Goal: Find specific page/section: Find specific page/section

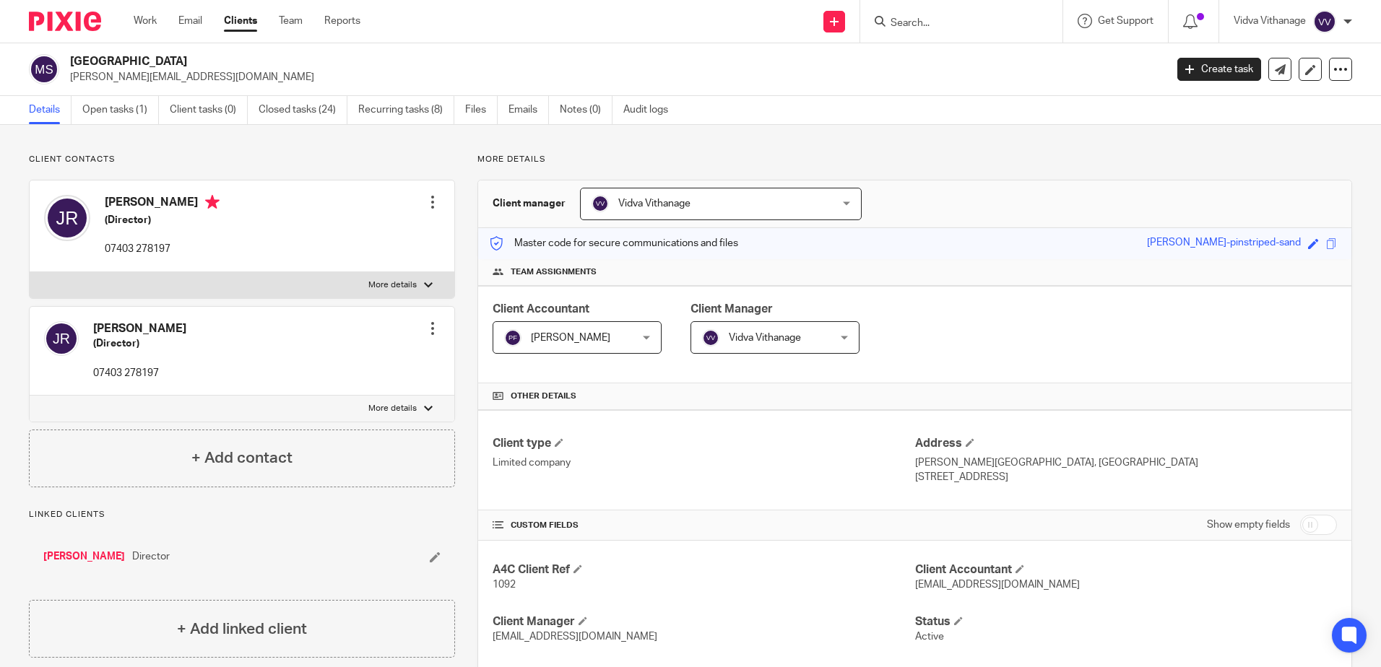
click at [994, 23] on input "Search" at bounding box center [954, 23] width 130 height 13
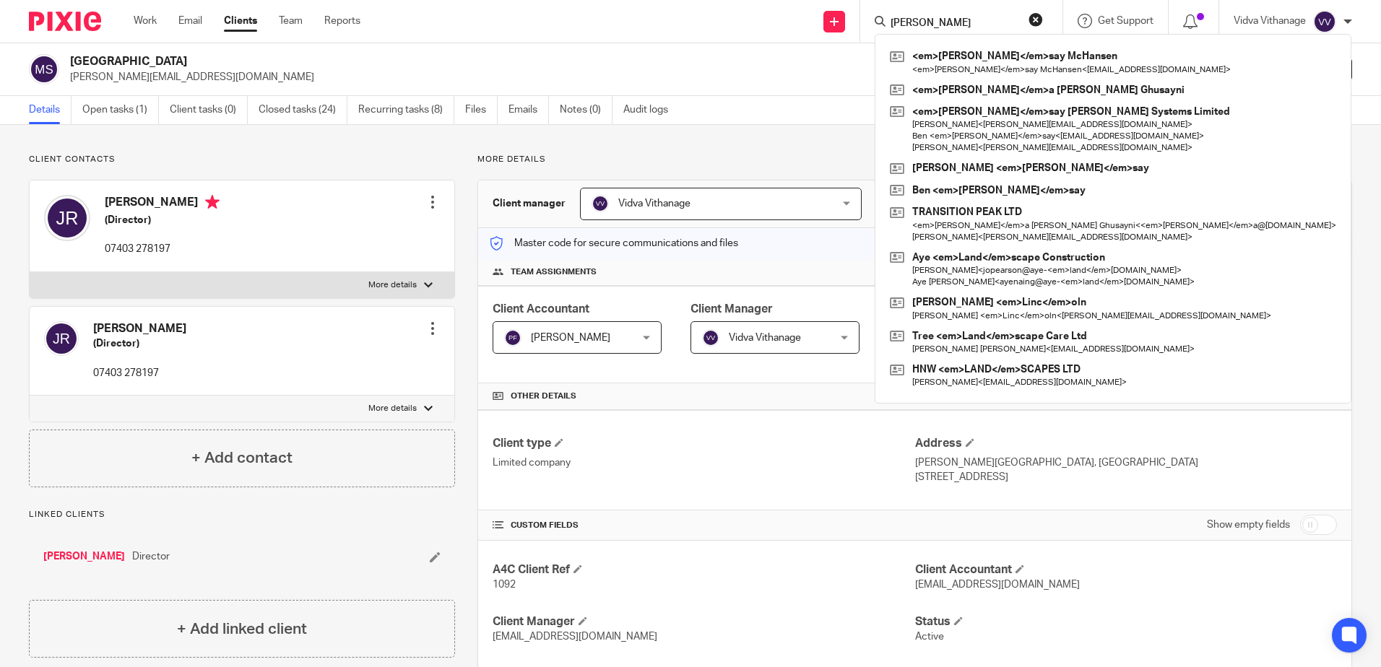
type input "lindsay"
click button "submit" at bounding box center [0, 0] width 0 height 0
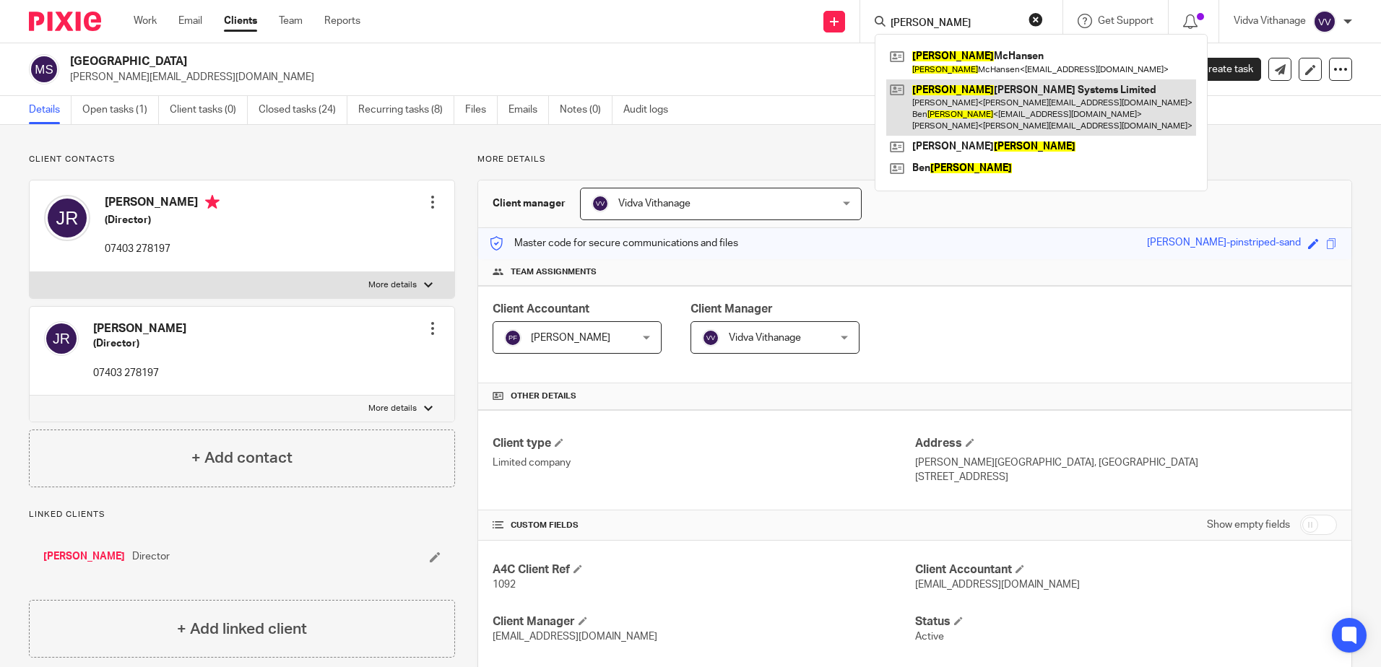
click at [972, 119] on link at bounding box center [1041, 107] width 310 height 57
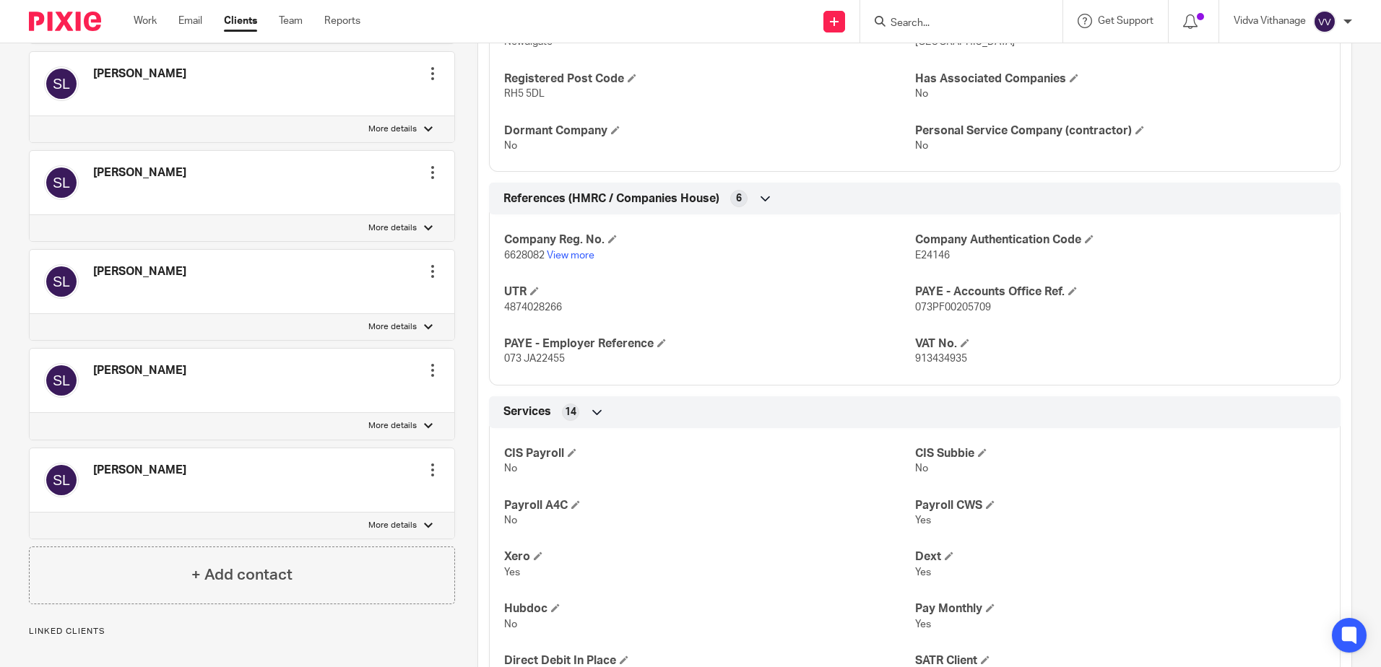
scroll to position [878, 0]
click at [577, 258] on link "View more" at bounding box center [571, 255] width 48 height 10
